Goal: Information Seeking & Learning: Check status

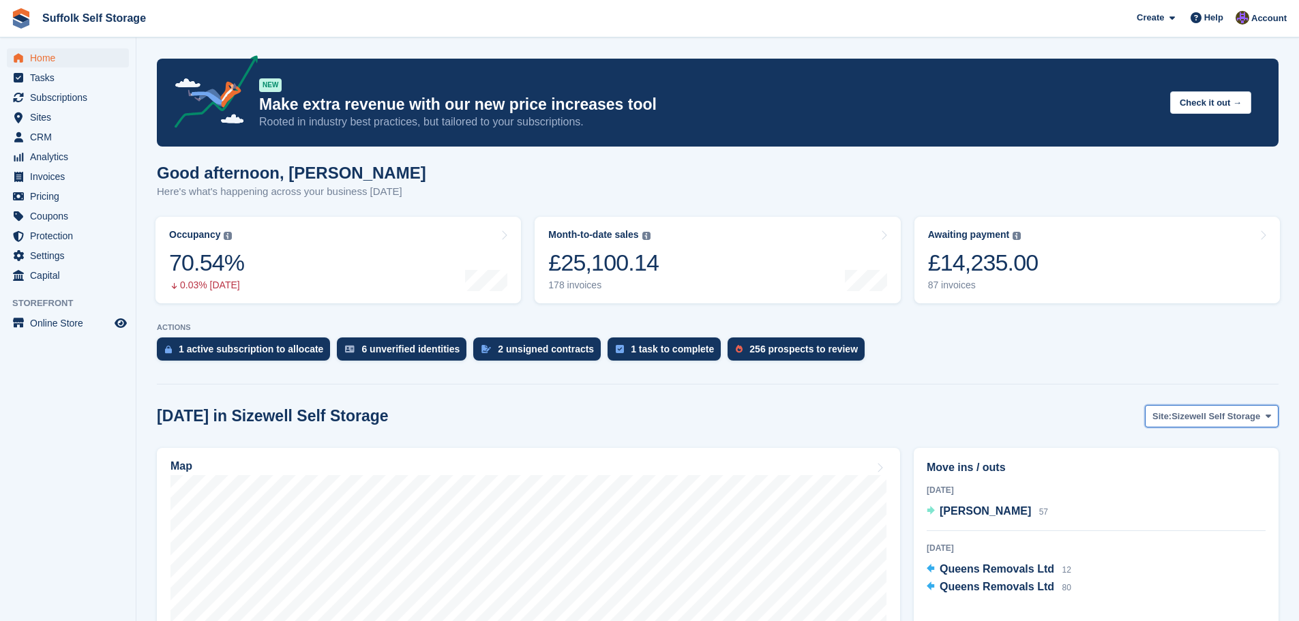
click at [1172, 422] on span "Site:" at bounding box center [1162, 417] width 19 height 14
click at [1181, 495] on link "Waldringfield Self Storage" at bounding box center [1205, 498] width 134 height 25
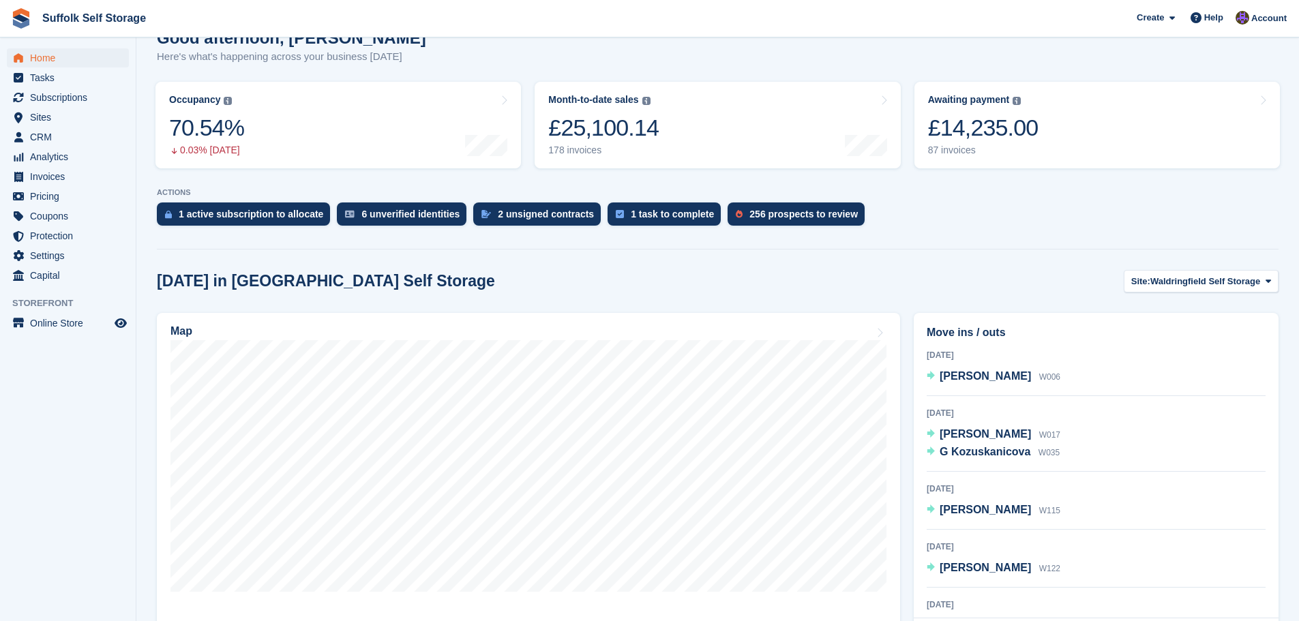
scroll to position [136, 0]
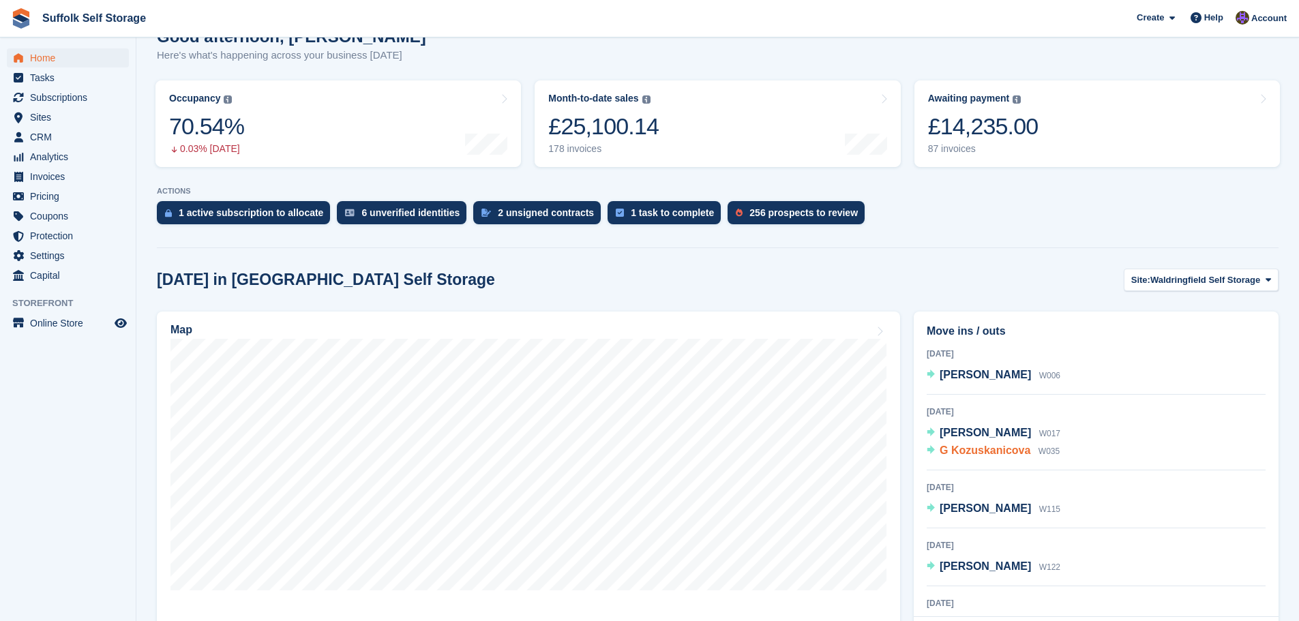
click at [992, 456] on span "G Kozuskanicova" at bounding box center [985, 451] width 91 height 12
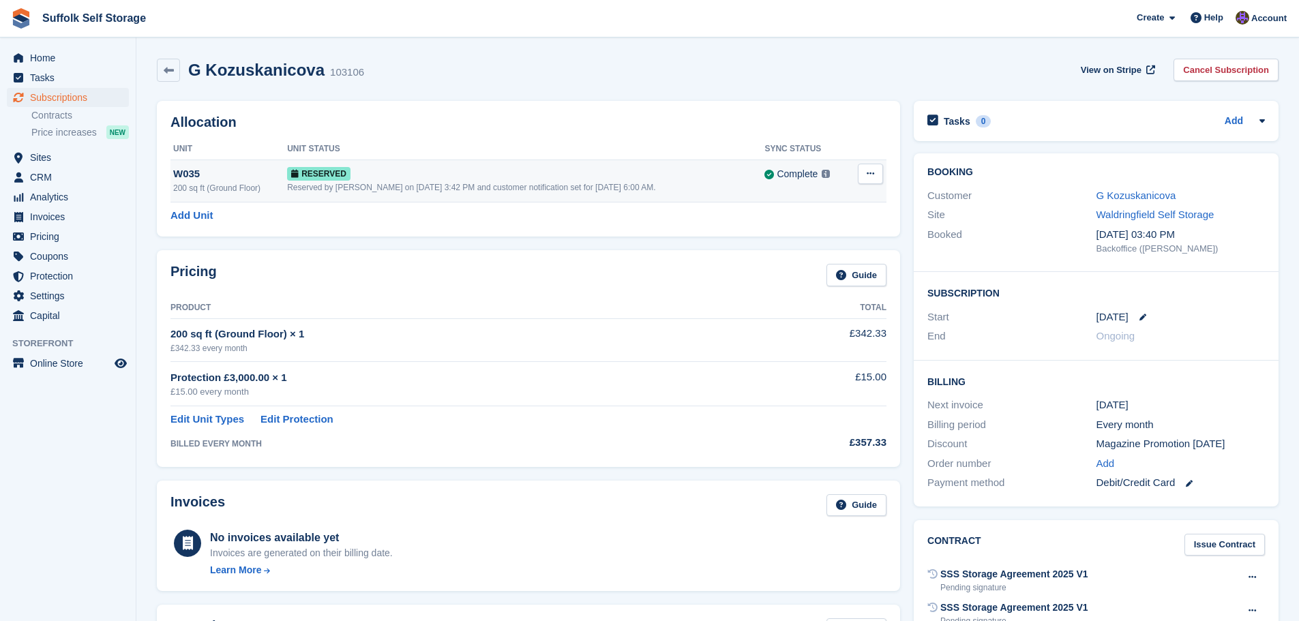
click at [674, 182] on div "Reserved by [PERSON_NAME] on [DATE] 3:42 PM and customer notification set for […" at bounding box center [525, 187] width 477 height 12
click at [1124, 192] on link "G Kozuskanicova" at bounding box center [1137, 196] width 80 height 12
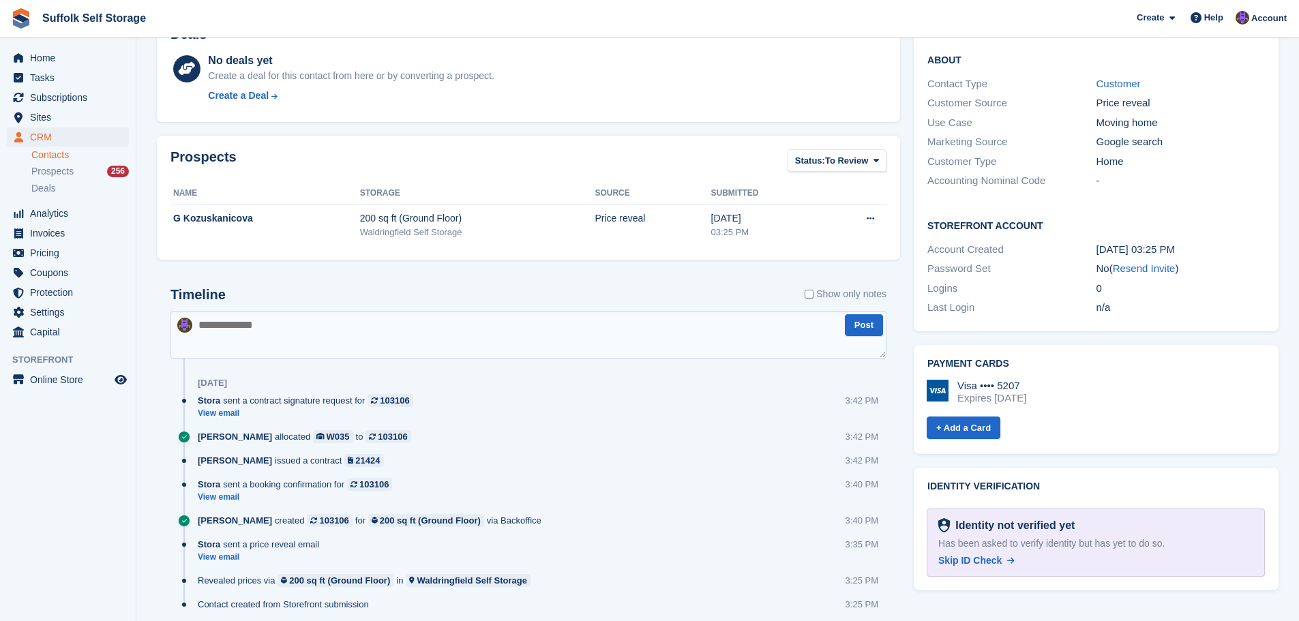
scroll to position [409, 0]
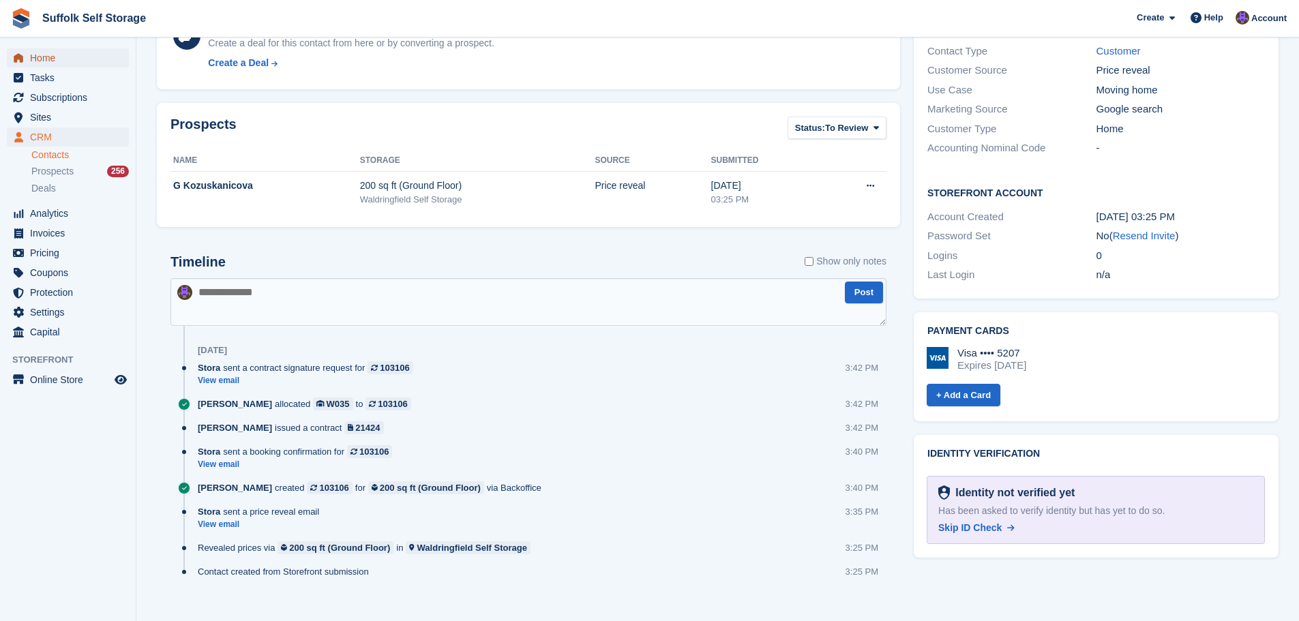
click at [72, 57] on span "Home" at bounding box center [71, 57] width 82 height 19
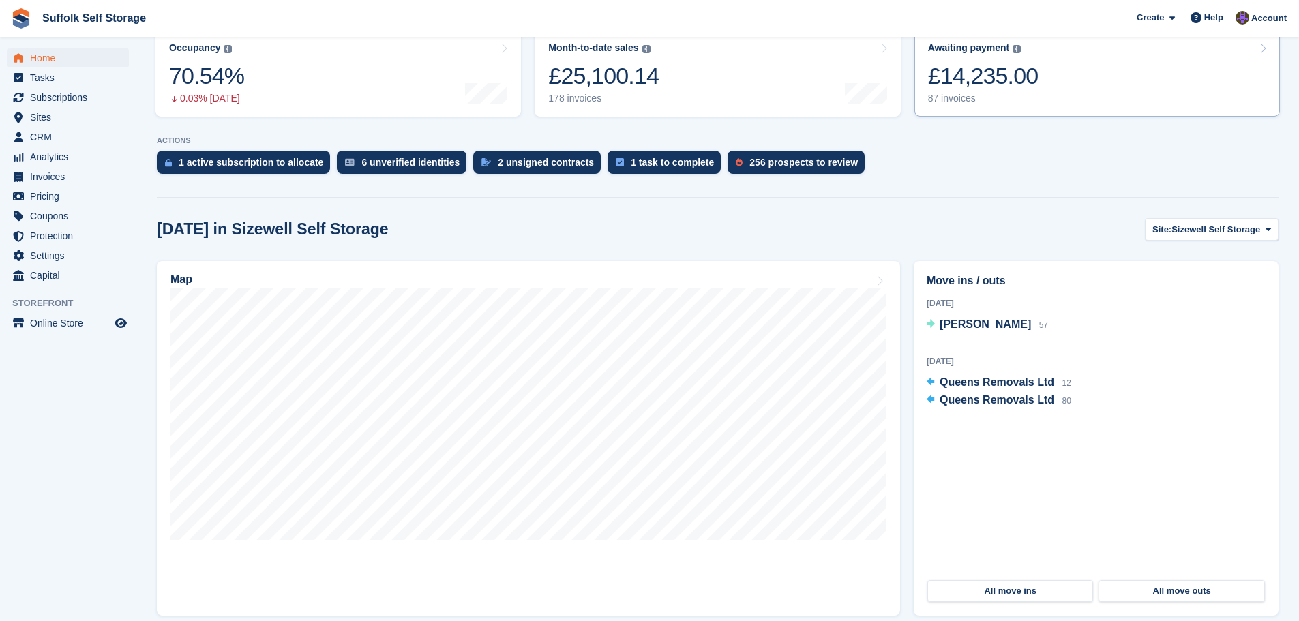
scroll to position [273, 0]
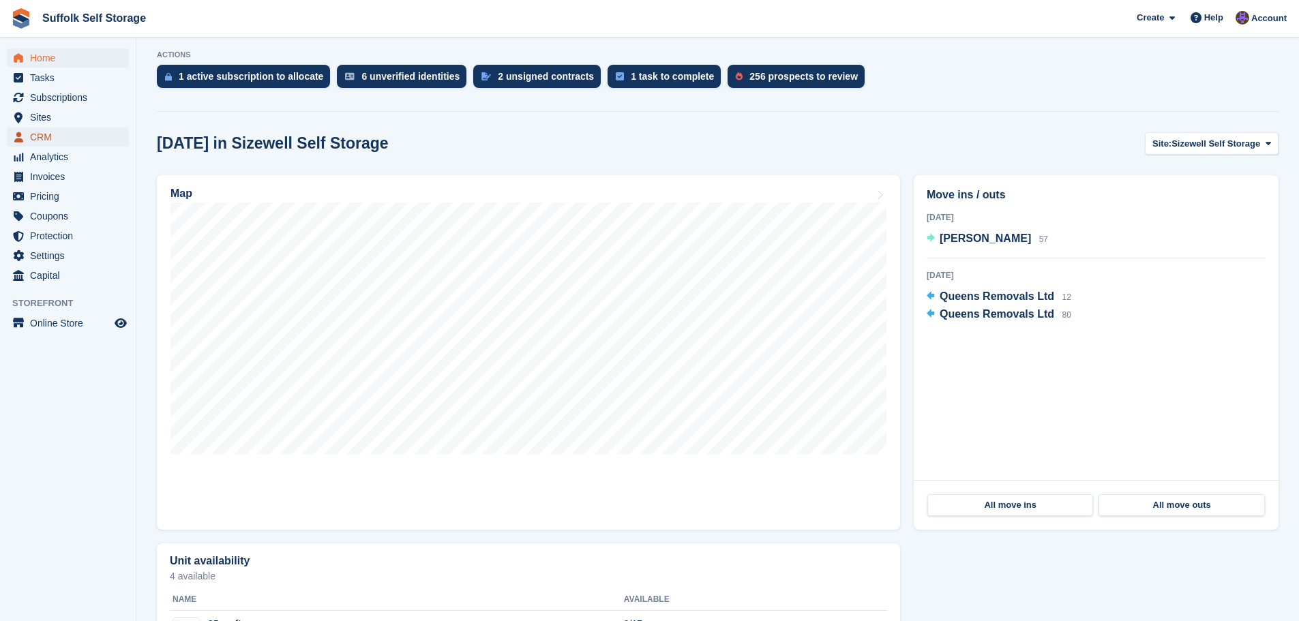
click at [53, 140] on span "CRM" at bounding box center [71, 137] width 82 height 19
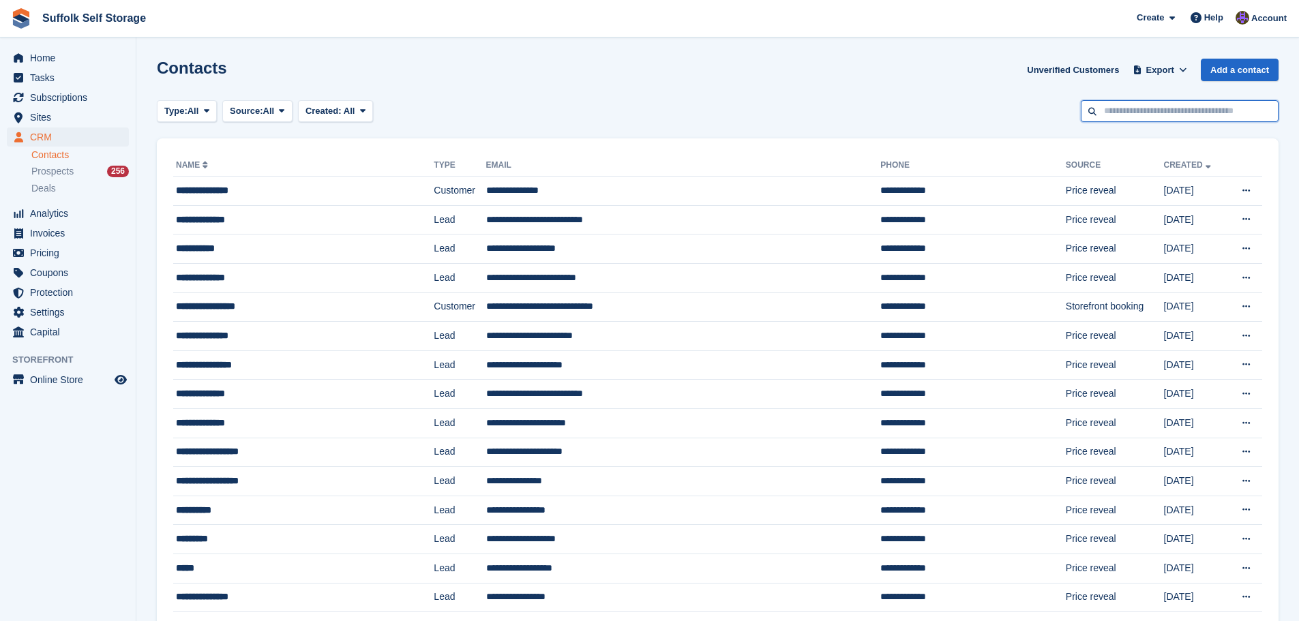
click at [1164, 110] on input "text" at bounding box center [1180, 111] width 198 height 23
type input "*******"
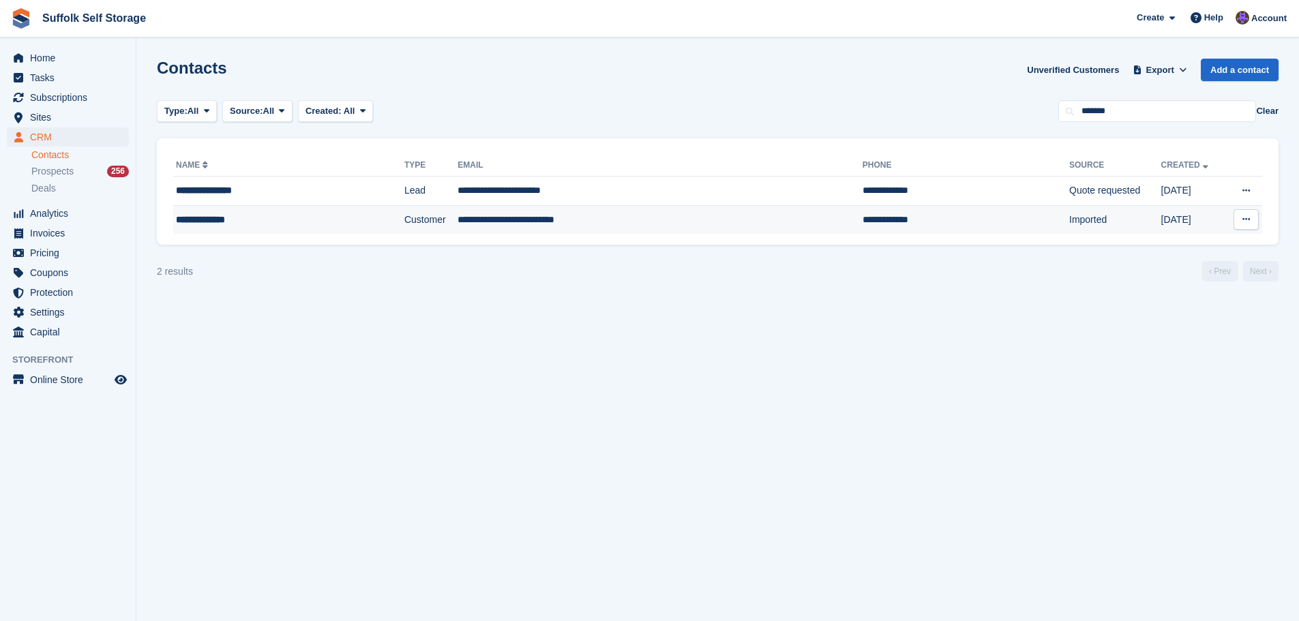
click at [863, 222] on td "**********" at bounding box center [966, 219] width 207 height 29
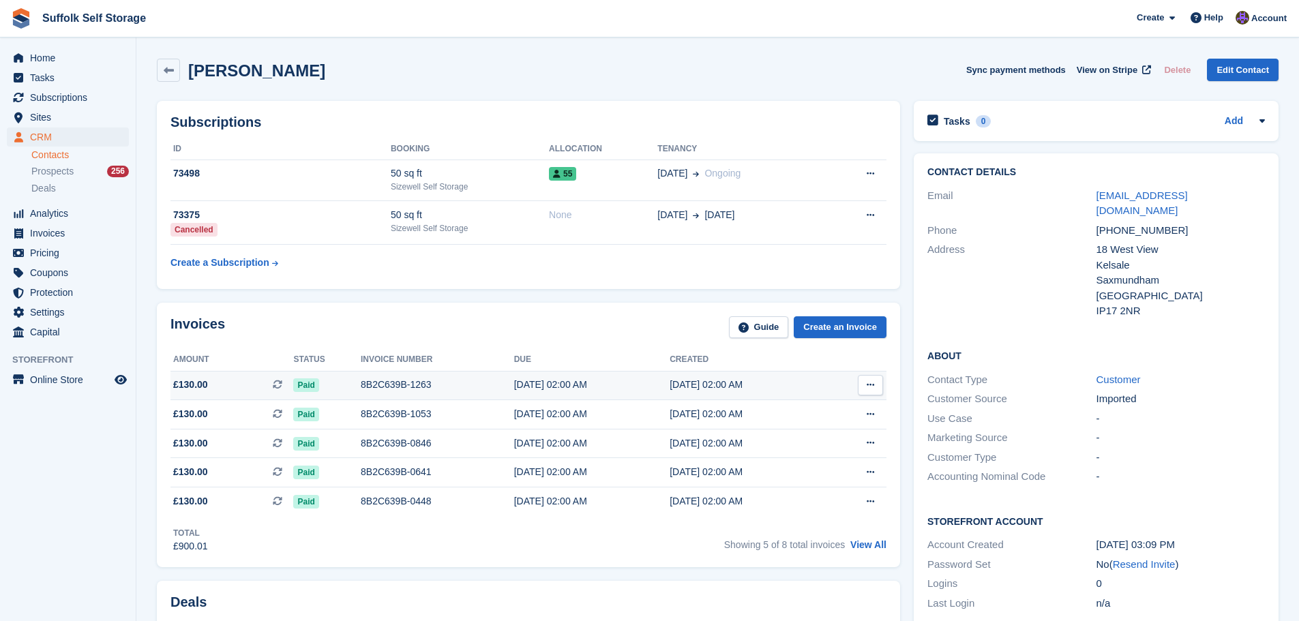
click at [300, 389] on span "Paid" at bounding box center [305, 386] width 25 height 14
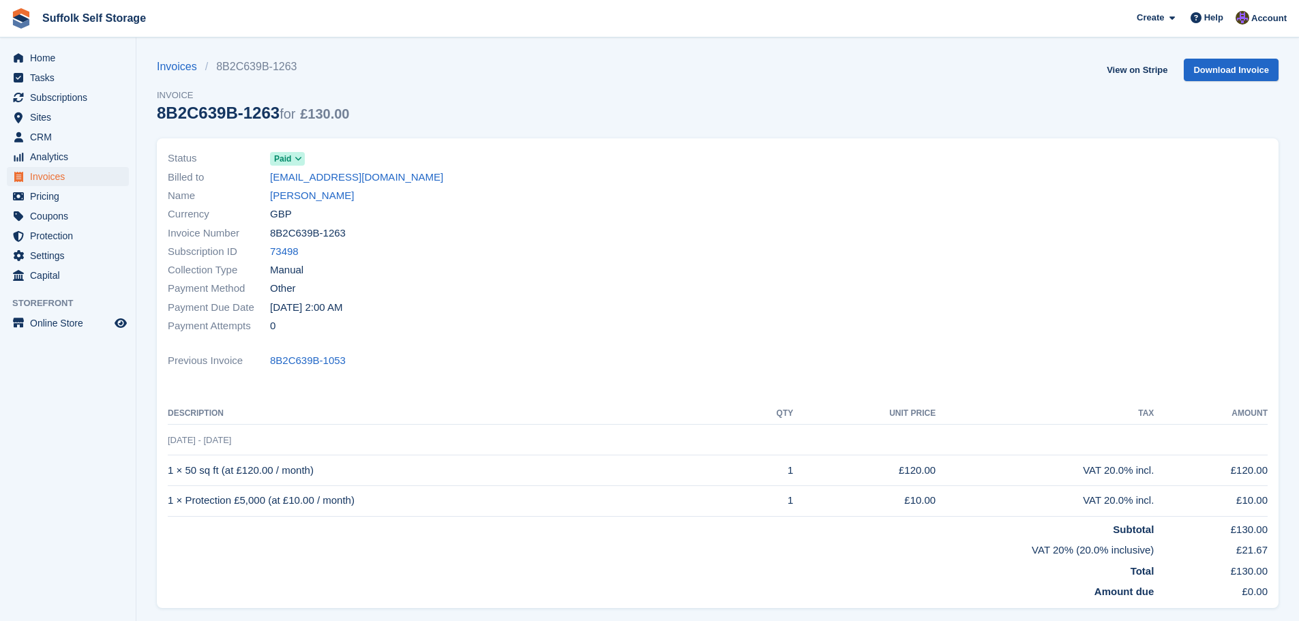
click at [296, 157] on icon at bounding box center [299, 159] width 8 height 8
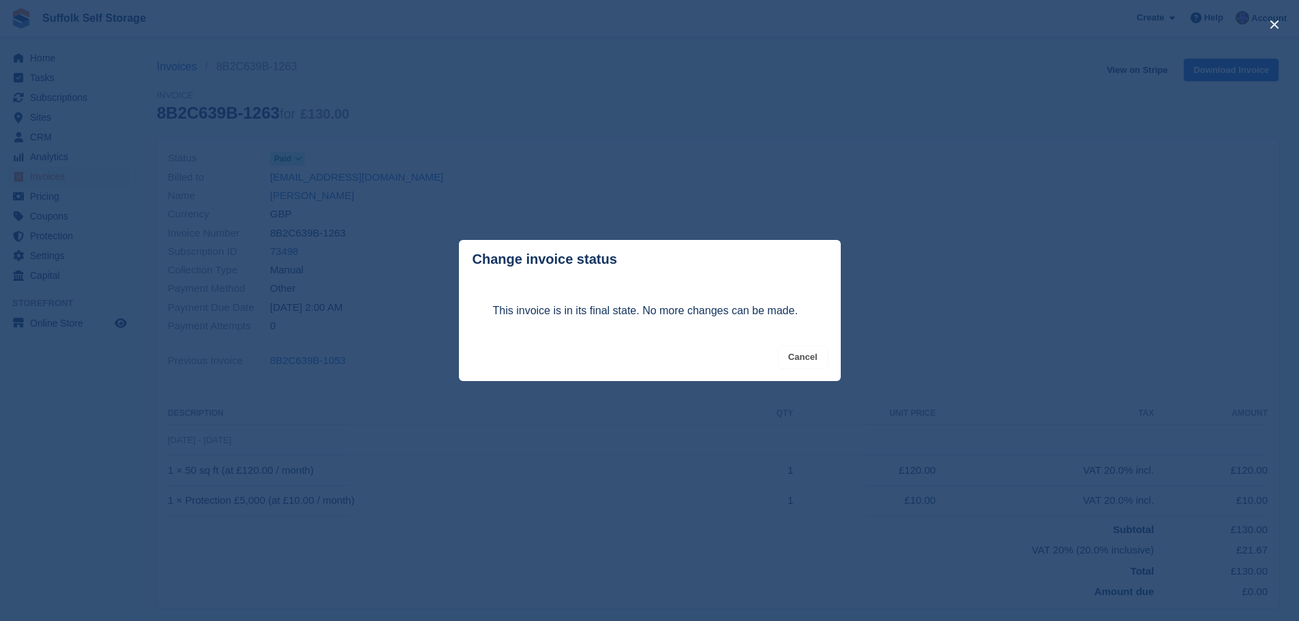
click at [820, 355] on button "Cancel" at bounding box center [803, 357] width 48 height 23
